Goal: Go to known website: Access a specific website the user already knows

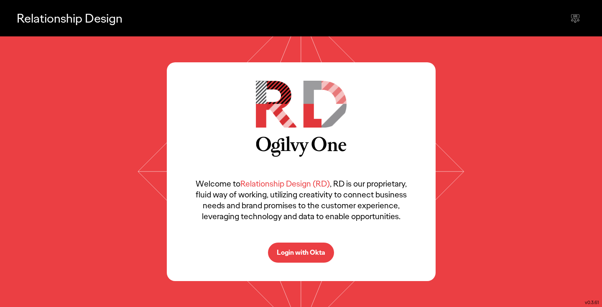
click at [295, 262] on button "Login with Okta" at bounding box center [301, 252] width 66 height 20
click at [297, 243] on button "Login with Okta" at bounding box center [301, 252] width 66 height 20
